Goal: Information Seeking & Learning: Learn about a topic

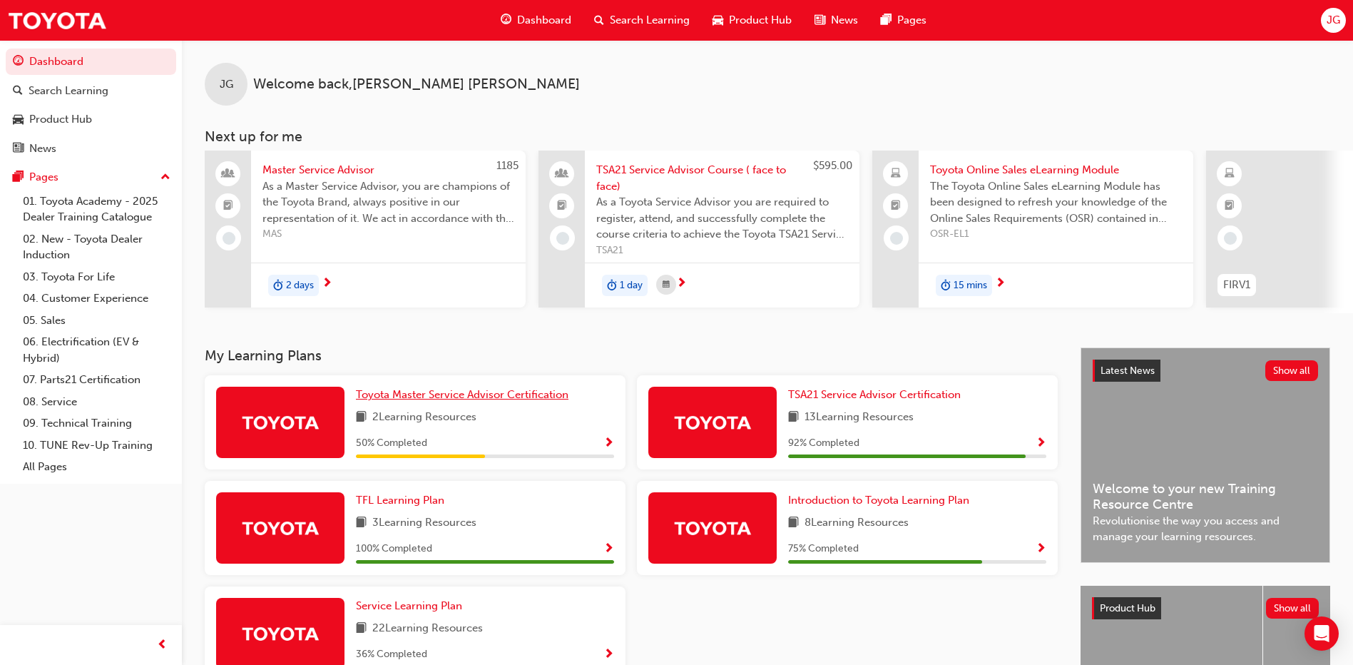
click at [413, 399] on span "Toyota Master Service Advisor Certification" at bounding box center [462, 394] width 213 height 13
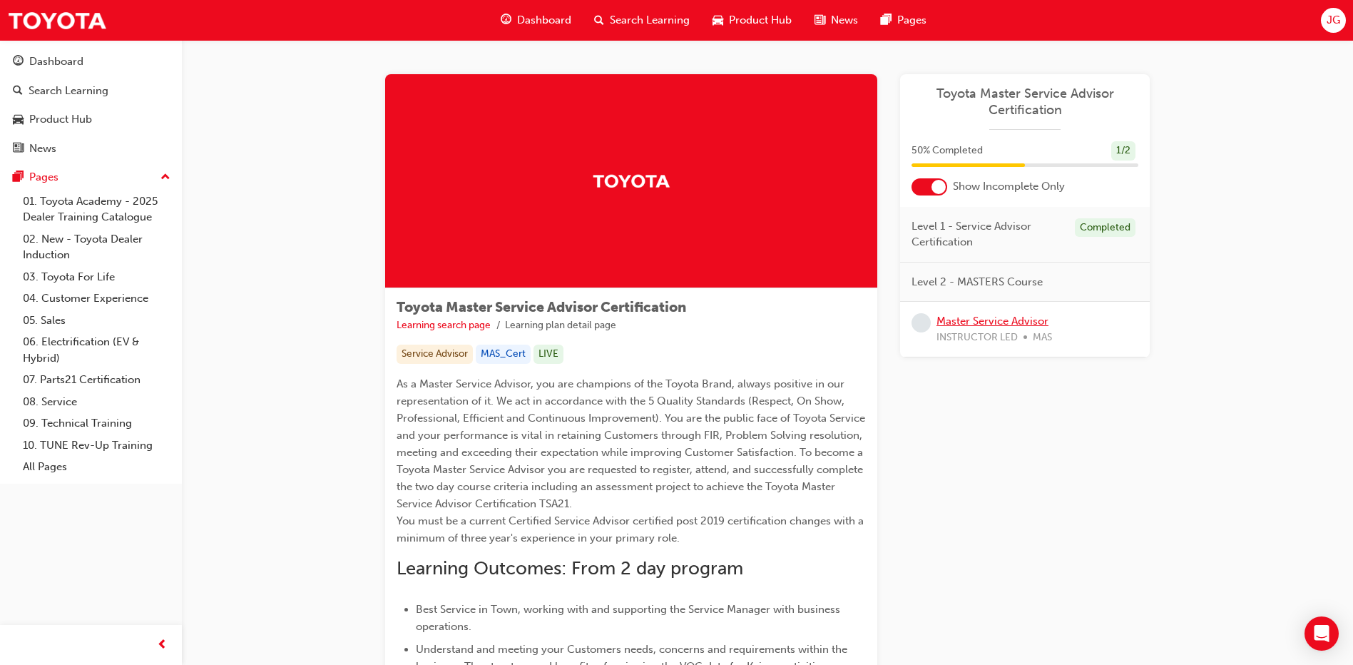
click at [995, 326] on link "Master Service Advisor" at bounding box center [993, 321] width 112 height 13
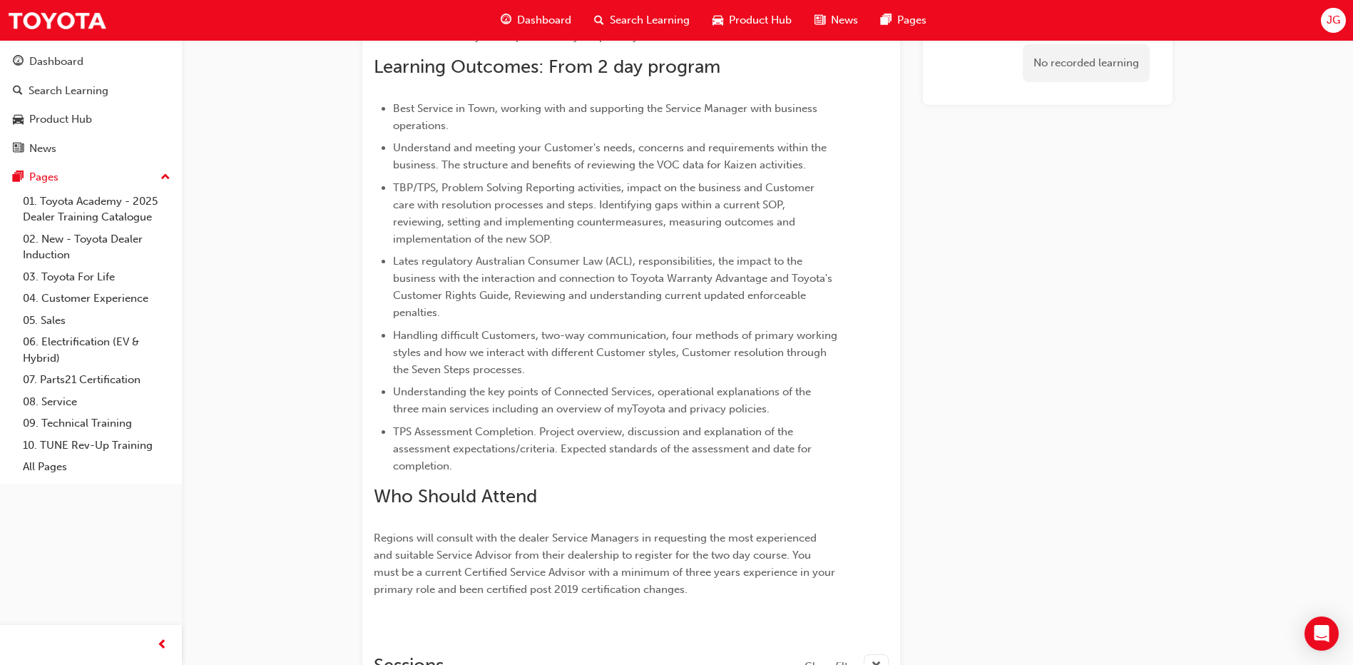
scroll to position [374, 0]
